Goal: Task Accomplishment & Management: Manage account settings

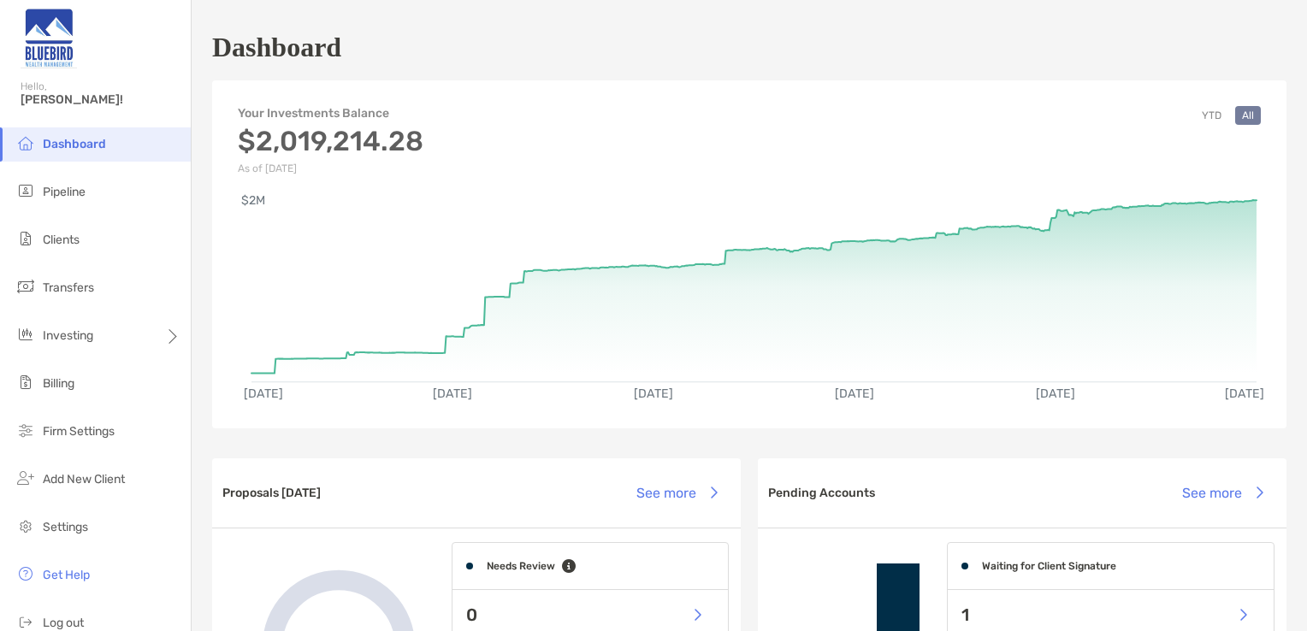
scroll to position [977, 0]
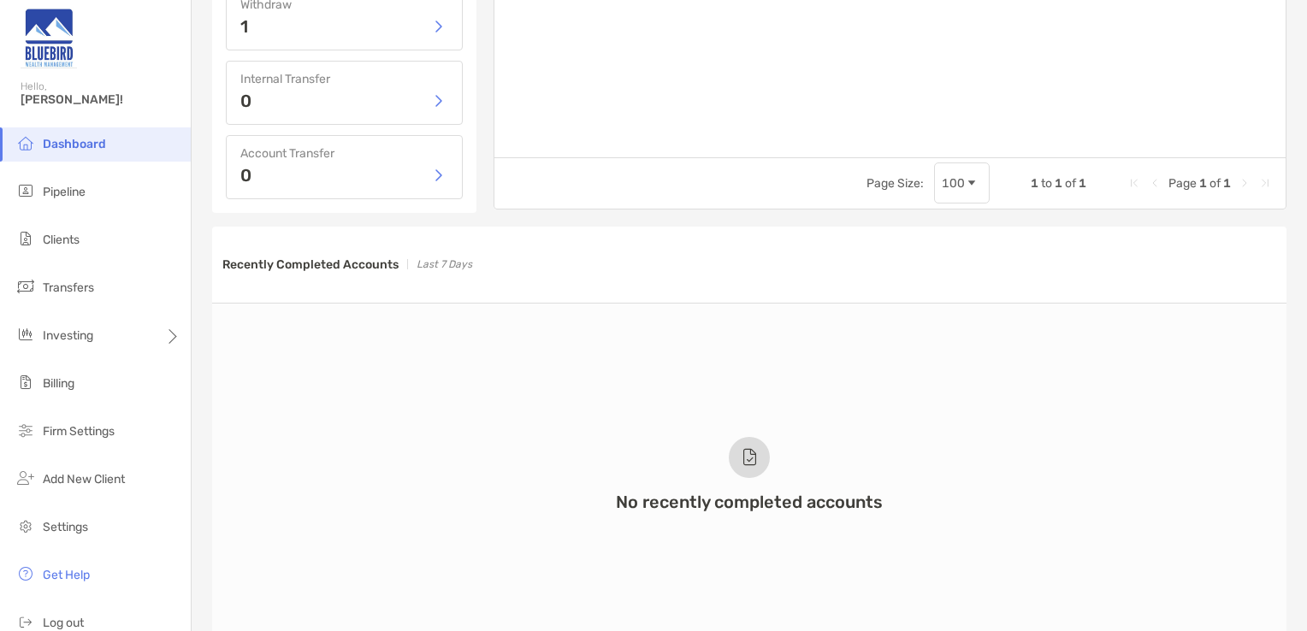
click at [54, 146] on span "Dashboard" at bounding box center [74, 144] width 63 height 15
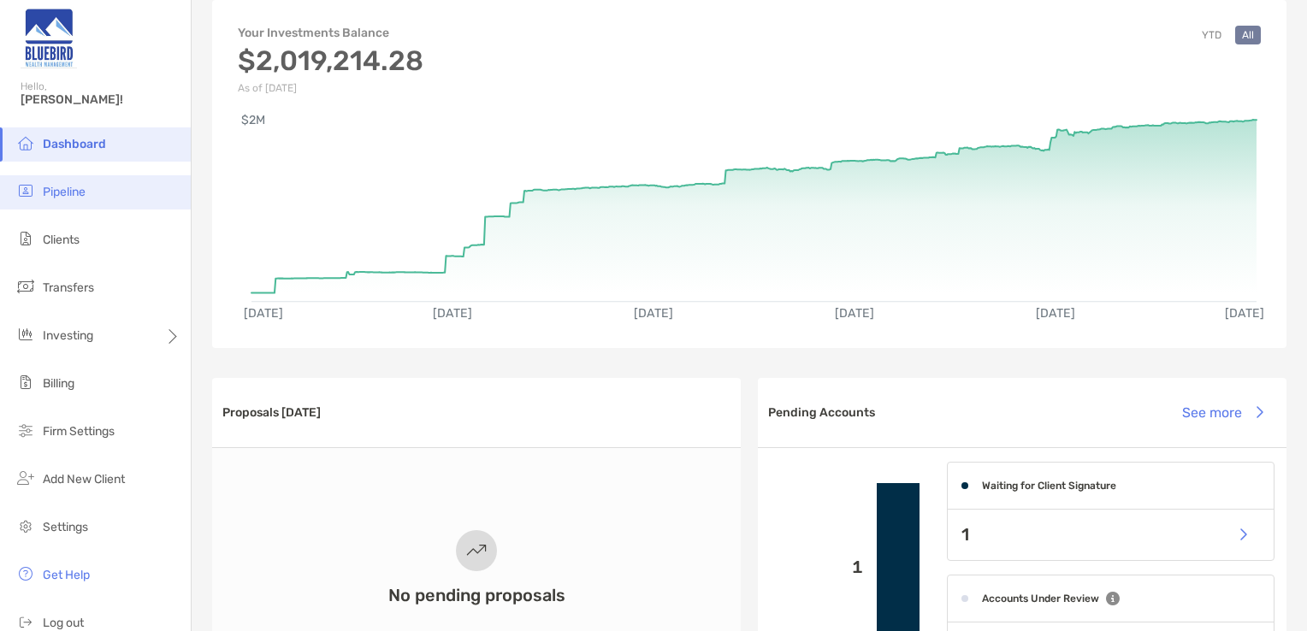
click at [56, 192] on span "Pipeline" at bounding box center [64, 192] width 43 height 15
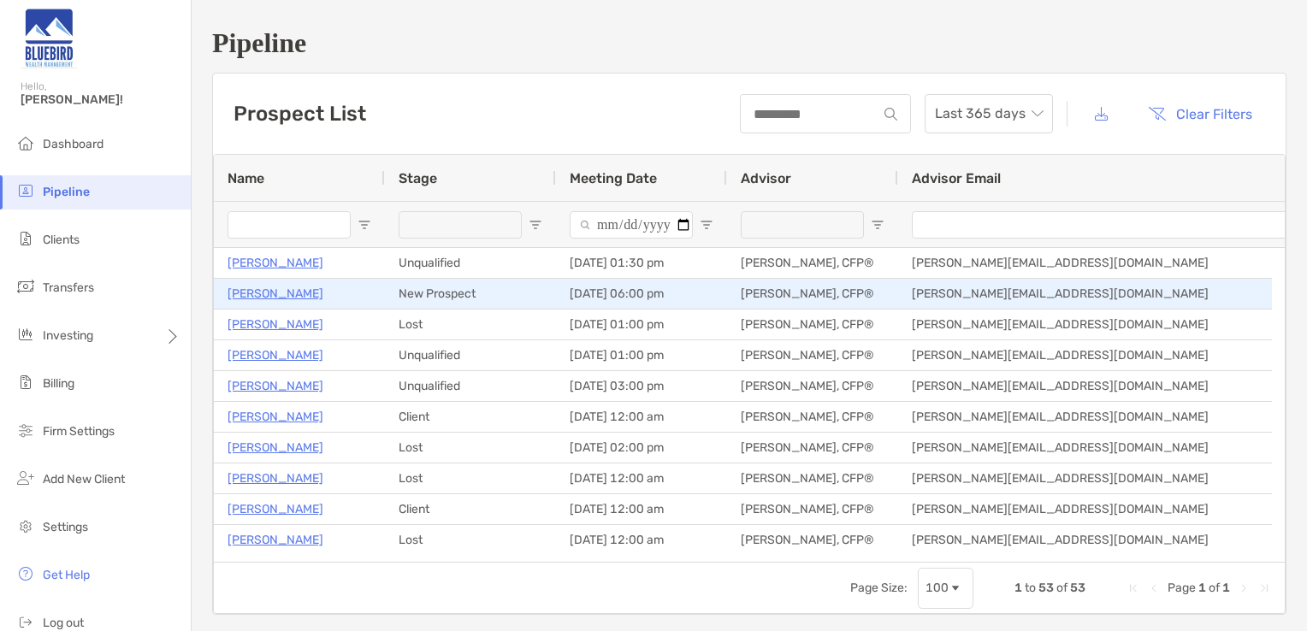
click at [246, 293] on p "[PERSON_NAME]" at bounding box center [276, 293] width 96 height 21
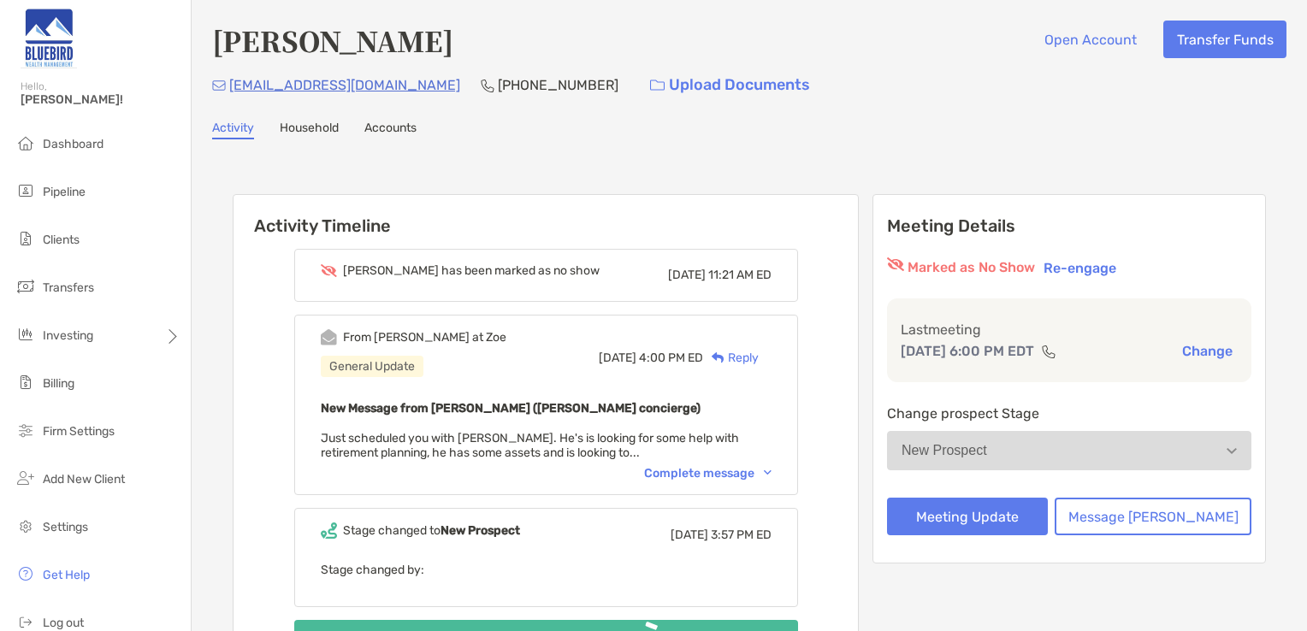
click at [695, 470] on div "Complete message" at bounding box center [707, 473] width 127 height 15
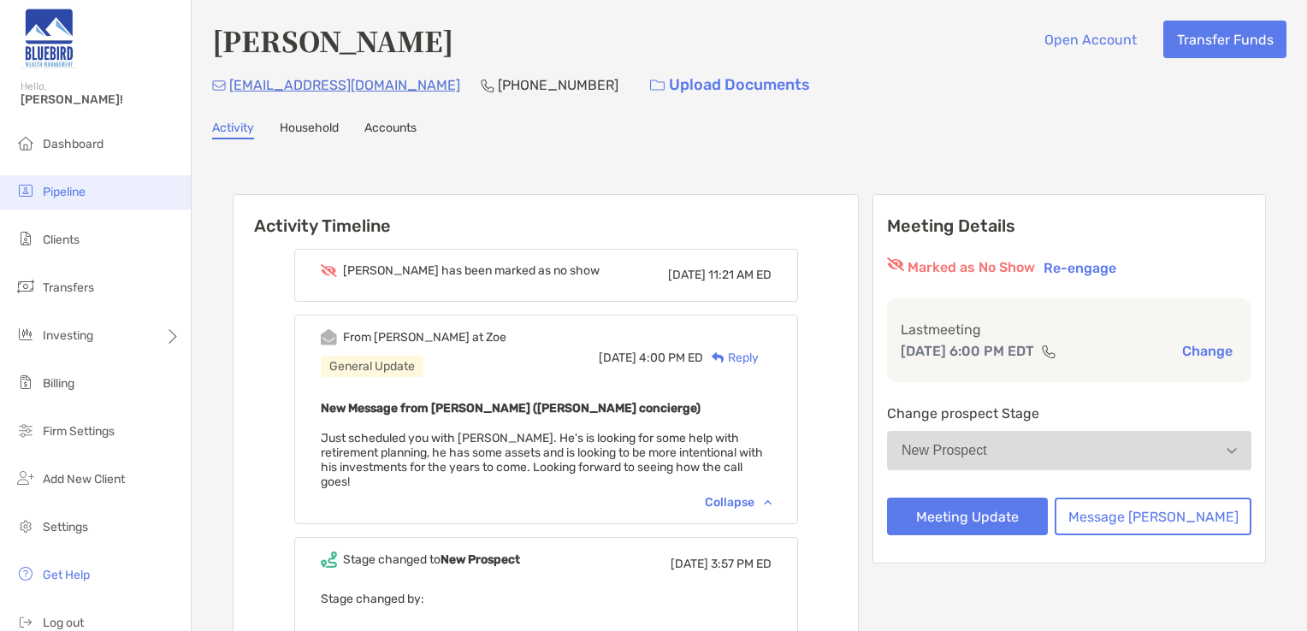
click at [86, 207] on li "Pipeline" at bounding box center [95, 192] width 191 height 34
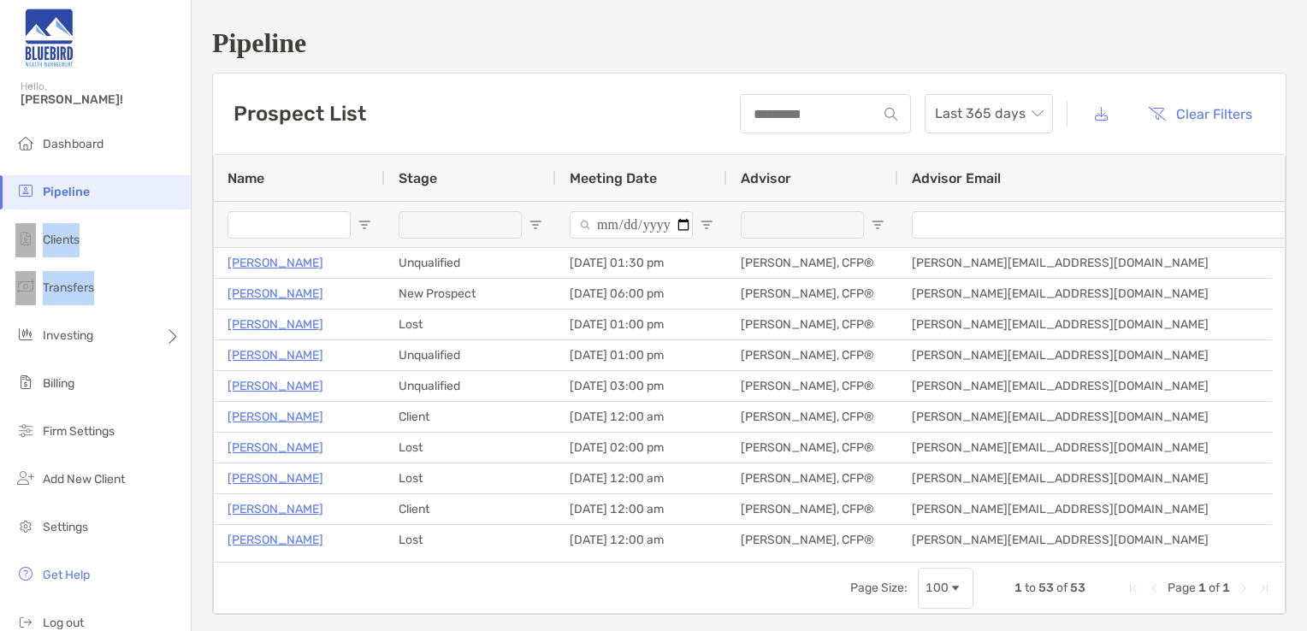
drag, startPoint x: 5, startPoint y: 212, endPoint x: 224, endPoint y: 296, distance: 234.5
click at [224, 296] on div "Pipeline Hello, Keith! Dashboard Pipeline Clients Transfers Investing Billing F…" at bounding box center [653, 315] width 1307 height 631
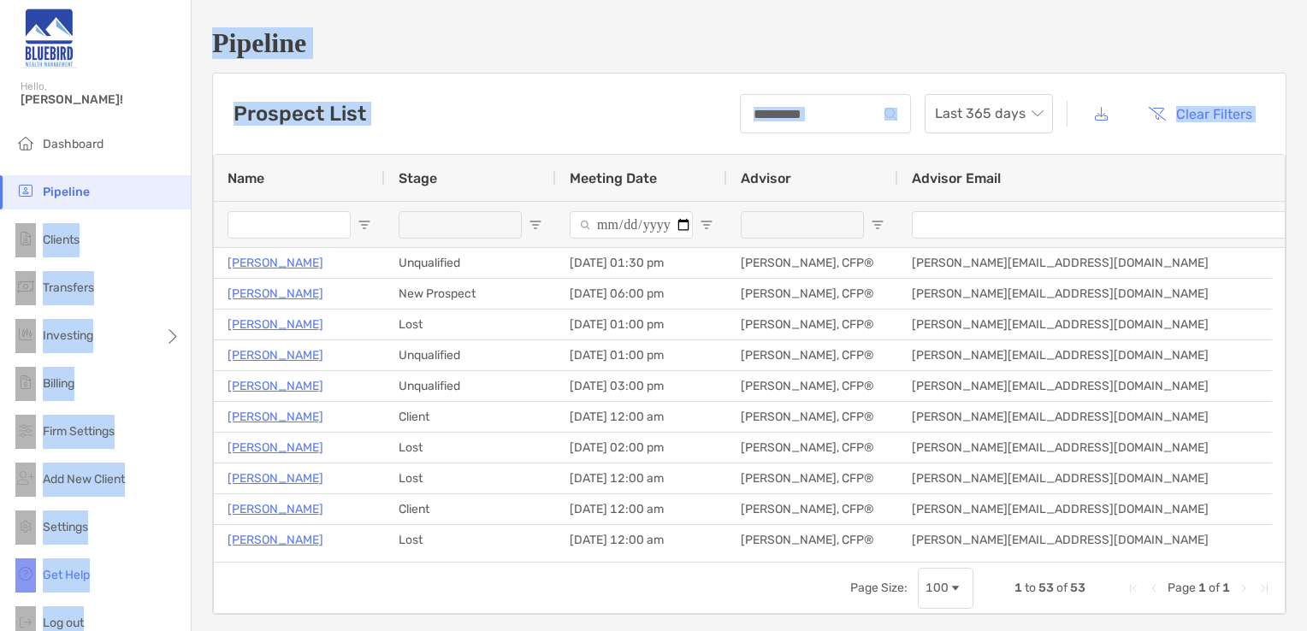
drag, startPoint x: 224, startPoint y: 296, endPoint x: 428, endPoint y: 66, distance: 307.2
click at [428, 66] on div "Pipeline Prospect List Last 365 days Clear Filters 1 to 53 of 53. Page 1 of 1 N…" at bounding box center [749, 321] width 1115 height 642
click at [376, 57] on h1 "Pipeline" at bounding box center [749, 43] width 1074 height 32
